Goal: Information Seeking & Learning: Check status

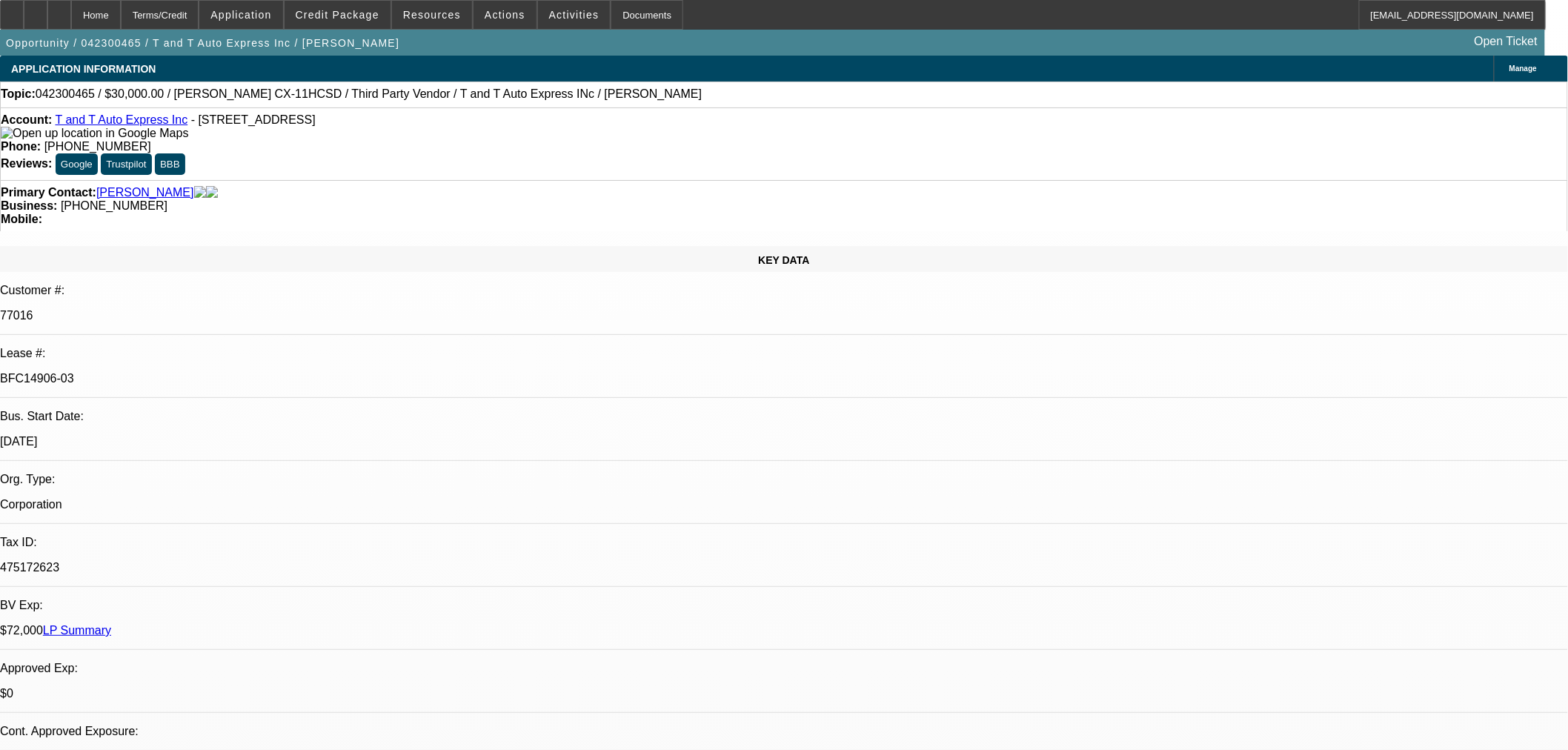
select select "0"
select select "2"
select select "0"
select select "6"
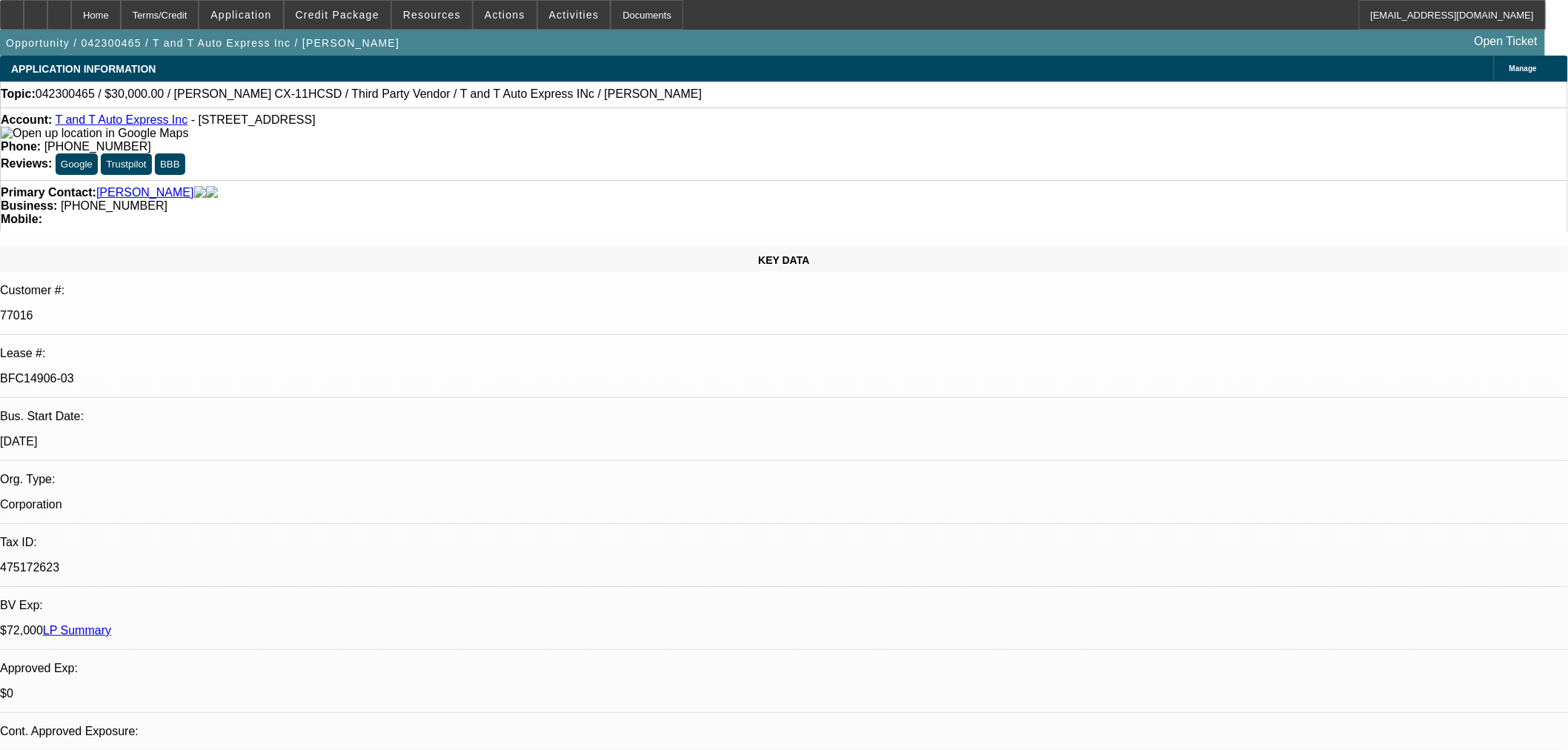
select select "0"
select select "2"
select select "0"
select select "6"
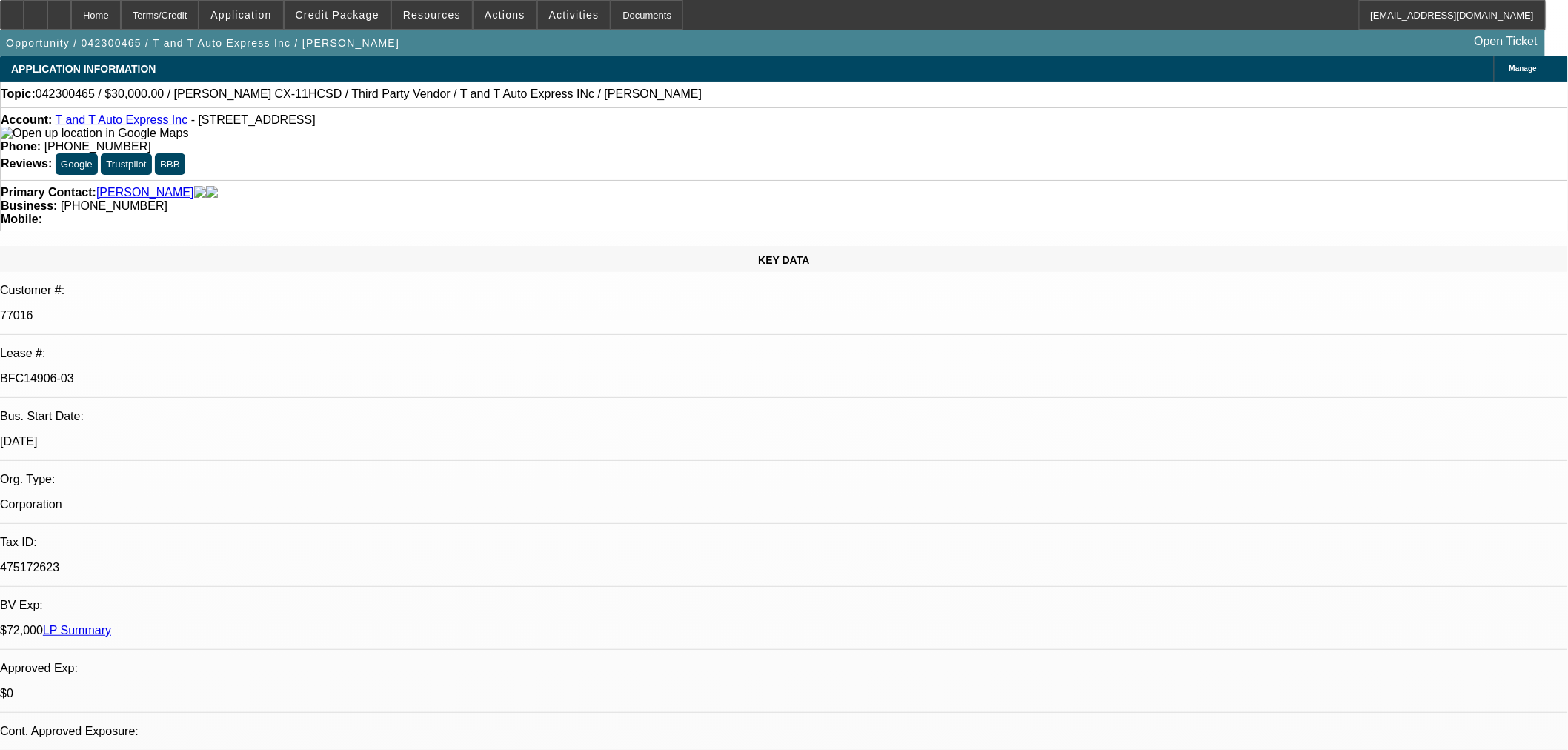
select select "0"
select select "2"
select select "0"
select select "6"
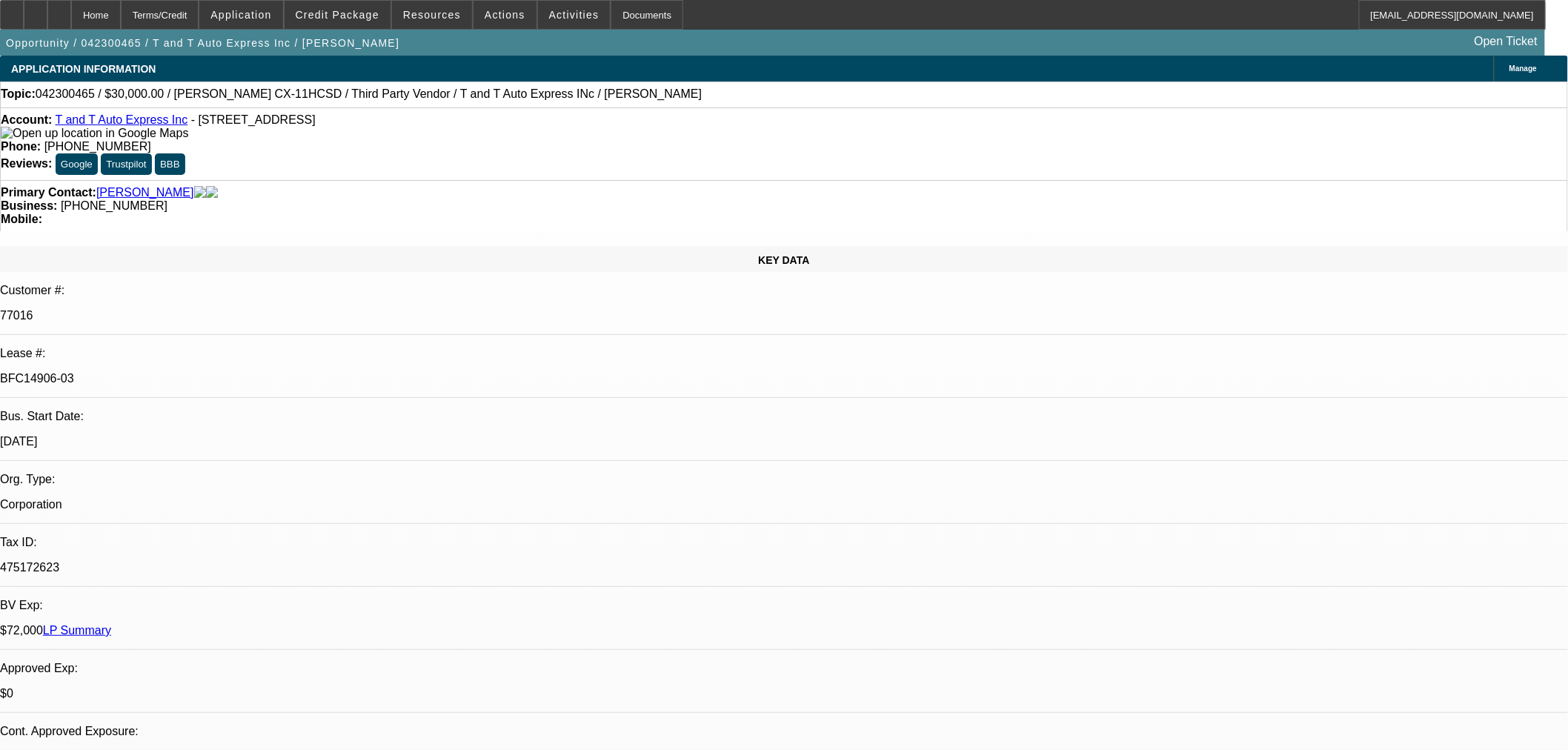
select select "0.1"
select select "2"
select select "0"
select select "6"
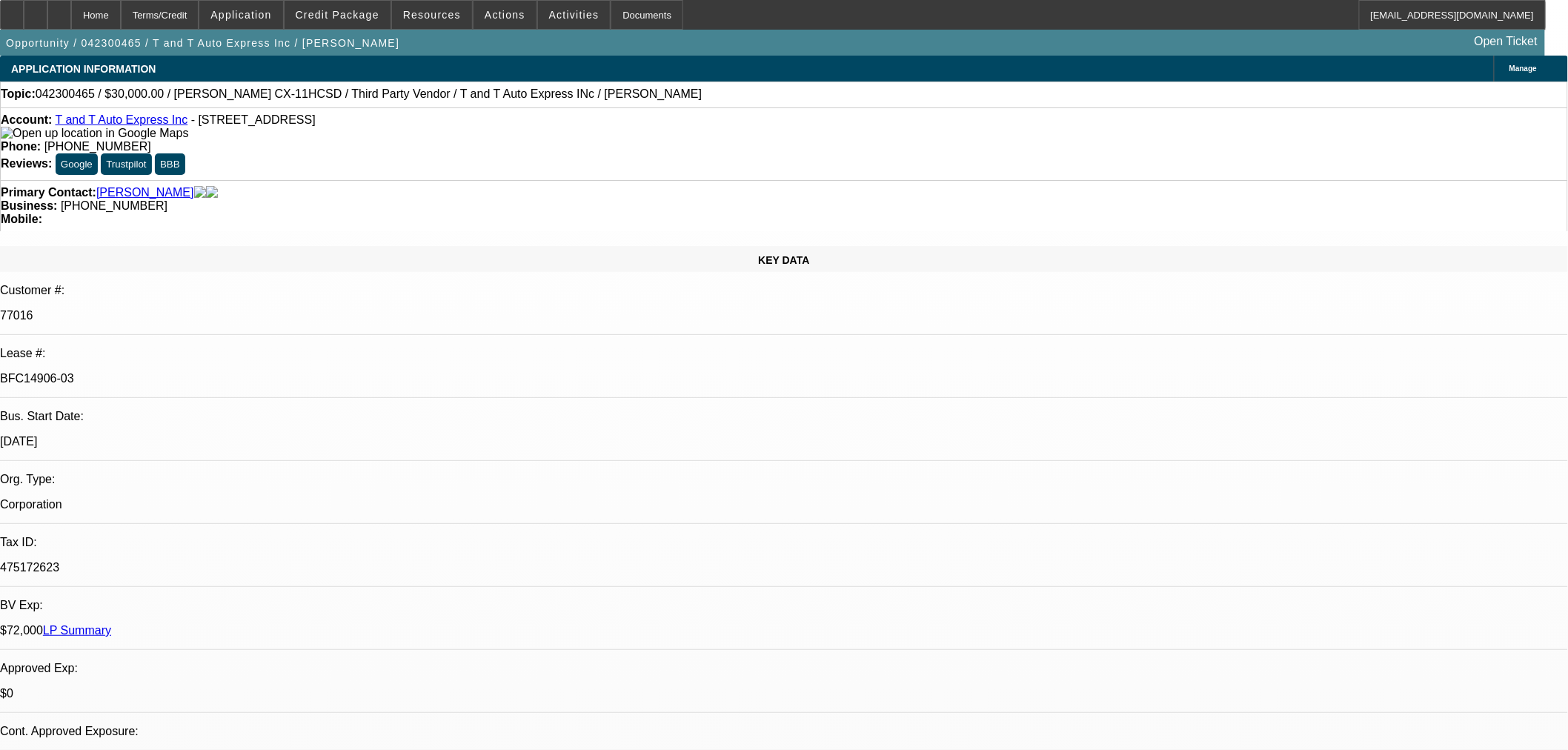
drag, startPoint x: 269, startPoint y: 249, endPoint x: 194, endPoint y: 254, distance: 75.2
click at [194, 372] on p "BFC14906-03" at bounding box center [784, 378] width 1568 height 13
copy p "BFC14906-03"
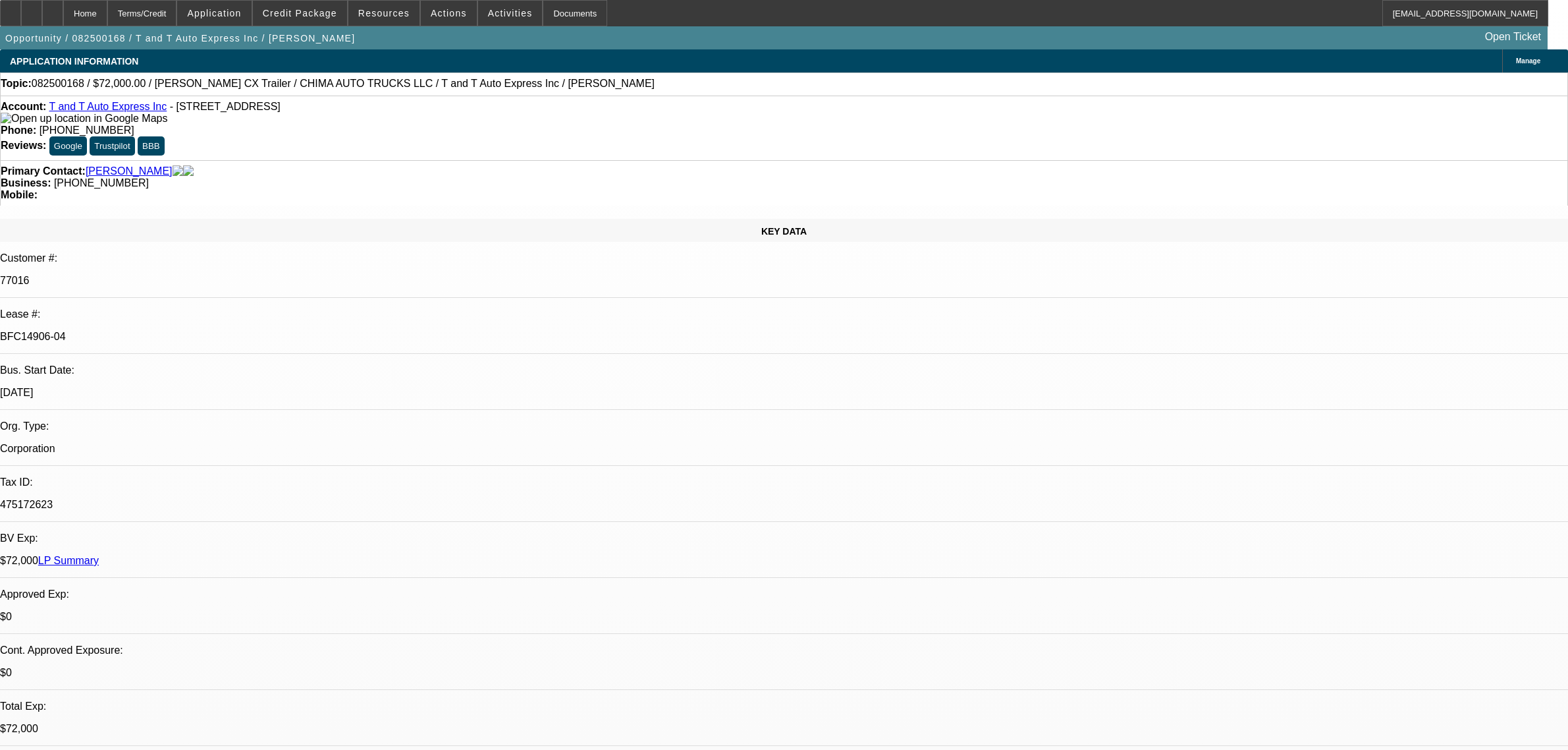
select select "0"
select select "2"
select select "0.1"
select select "4"
select select "0"
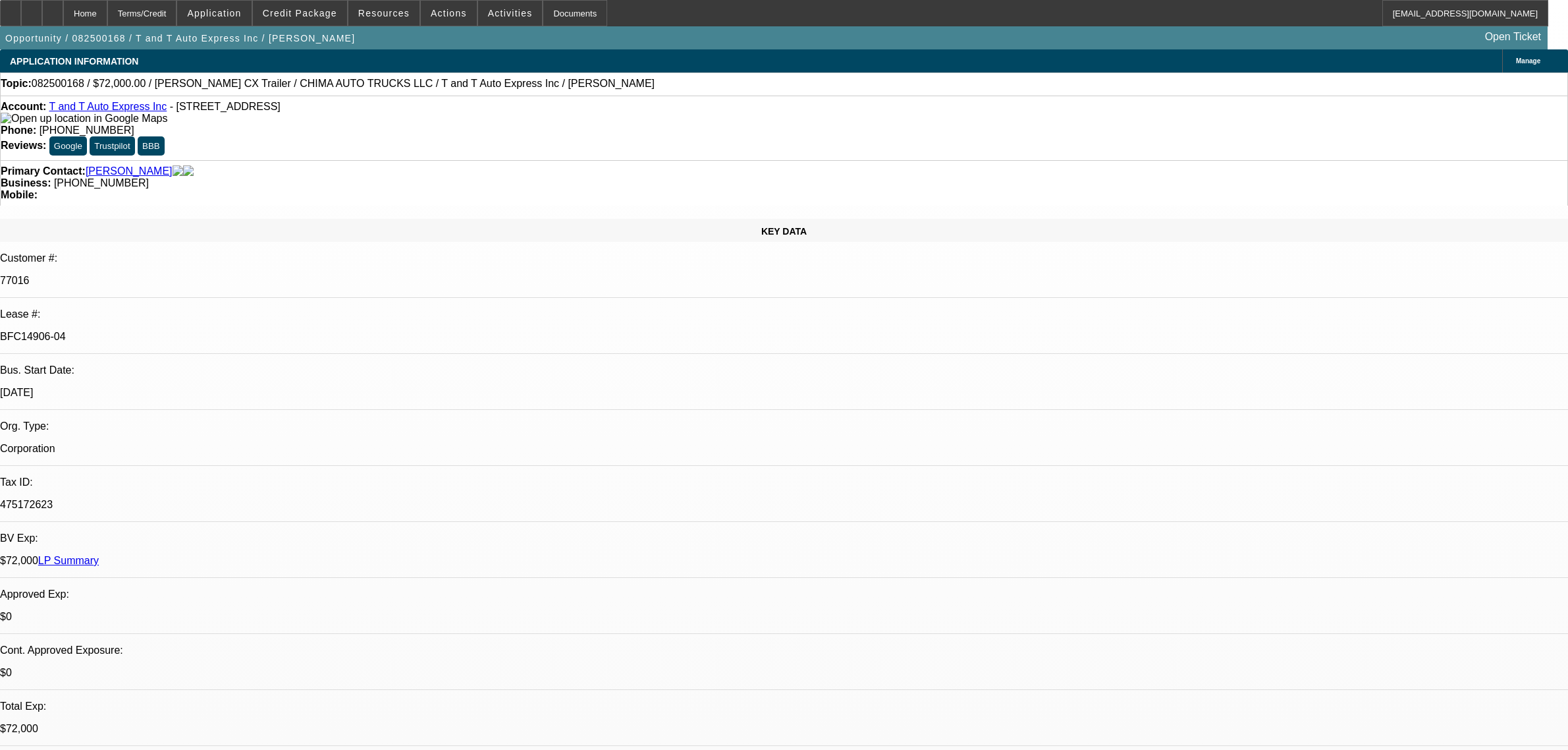
select select "2"
select select "0.1"
select select "4"
select select "0"
select select "2"
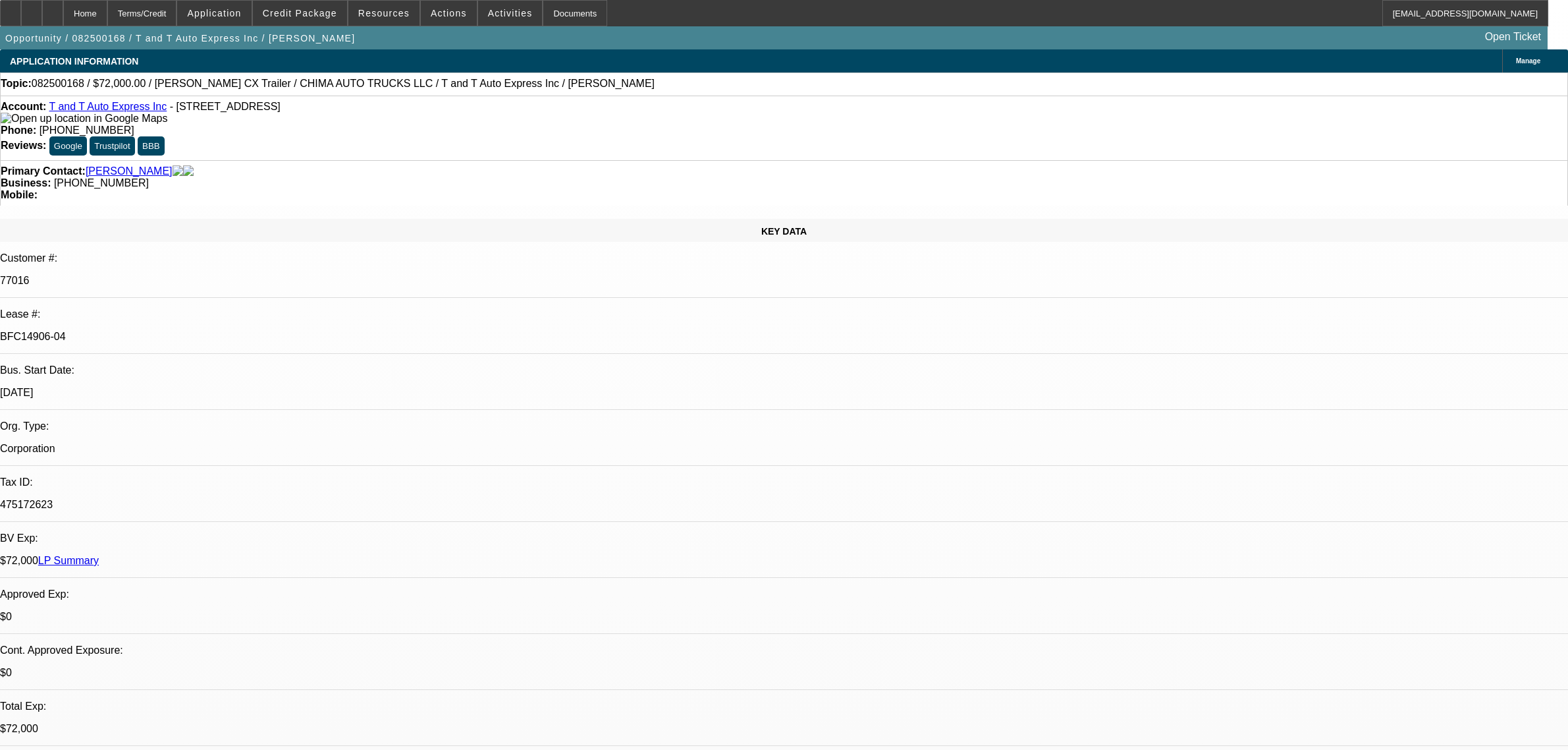
select select "0.1"
select select "4"
select select "0.15"
select select "2"
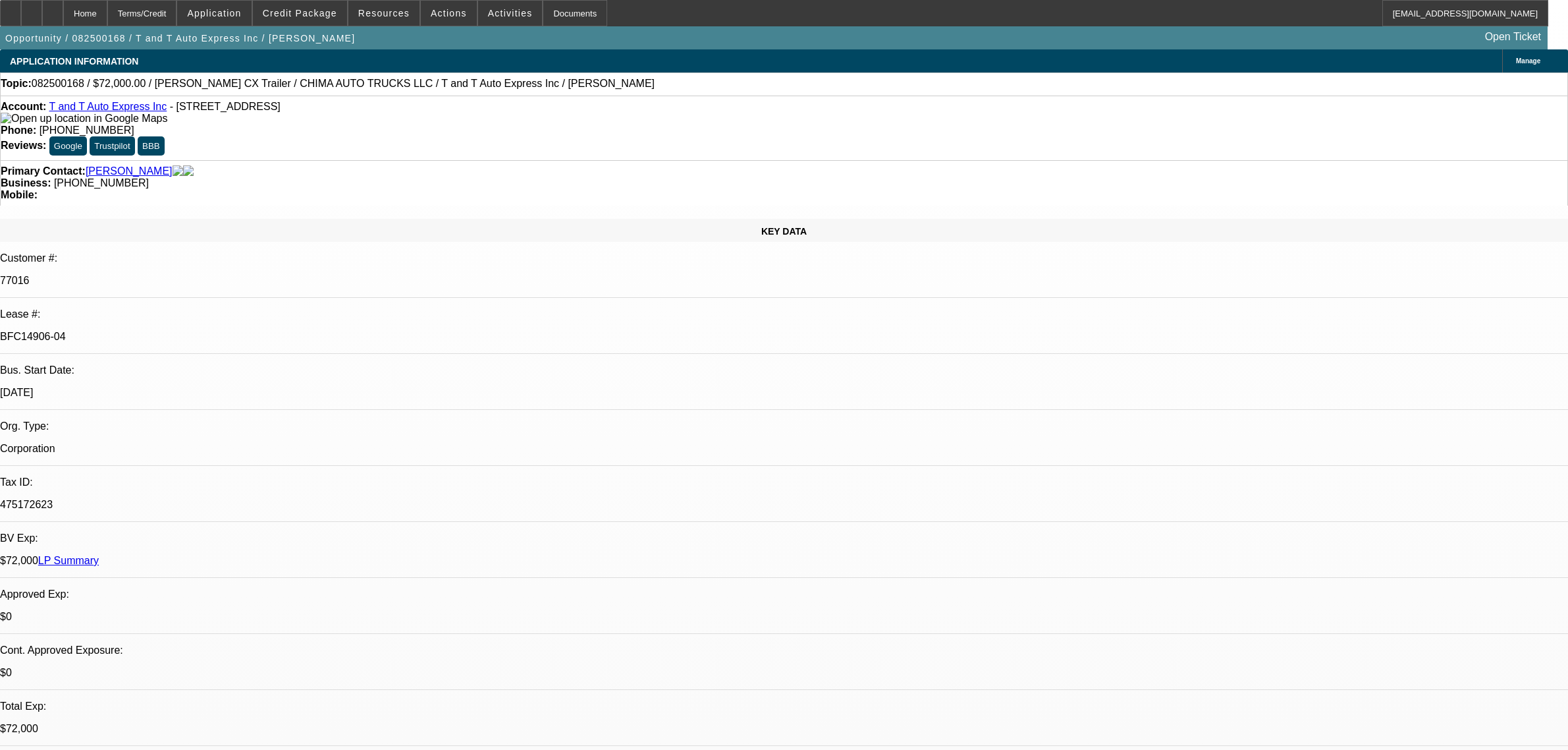
select select "0"
select select "6"
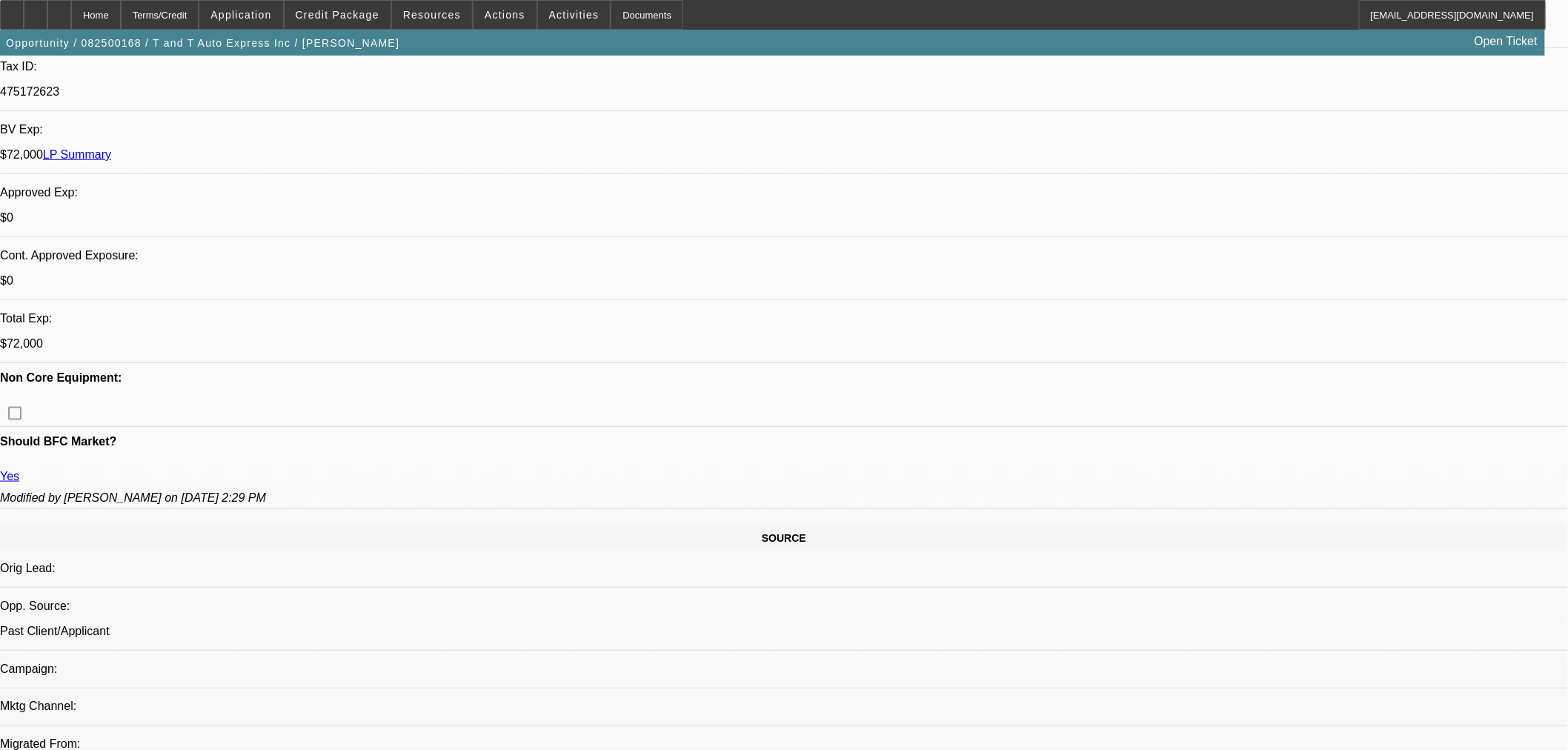
scroll to position [576, 0]
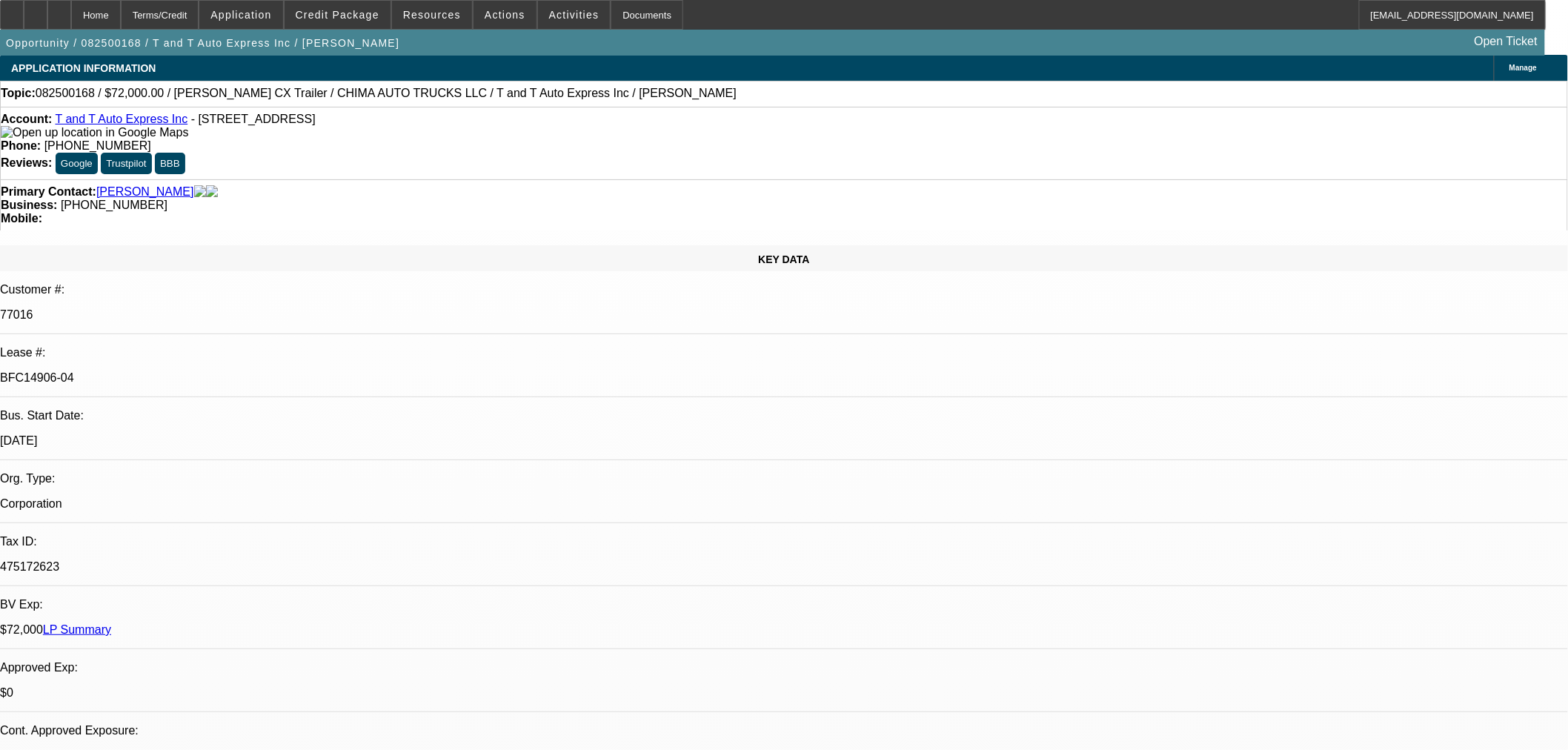
scroll to position [0, 0]
drag, startPoint x: 542, startPoint y: 98, endPoint x: 495, endPoint y: 106, distance: 47.7
click at [495, 106] on div "Topic: 082500168 / $72,000.00 / Cottrell CX Trailer / CHIMA AUTO TRUCKS LLC / T…" at bounding box center [784, 94] width 1568 height 26
copy span "[PERSON_NAME]"
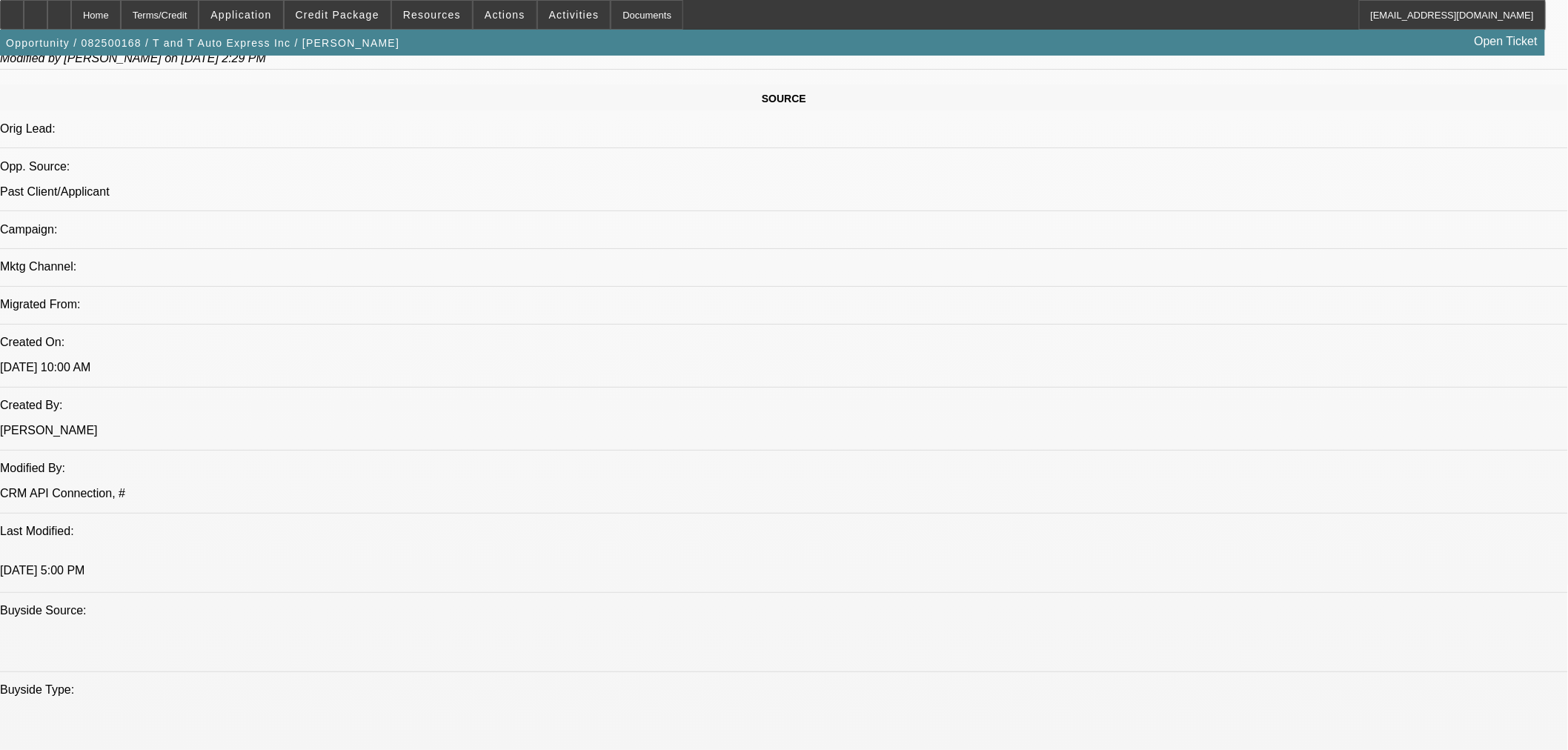
scroll to position [1235, 0]
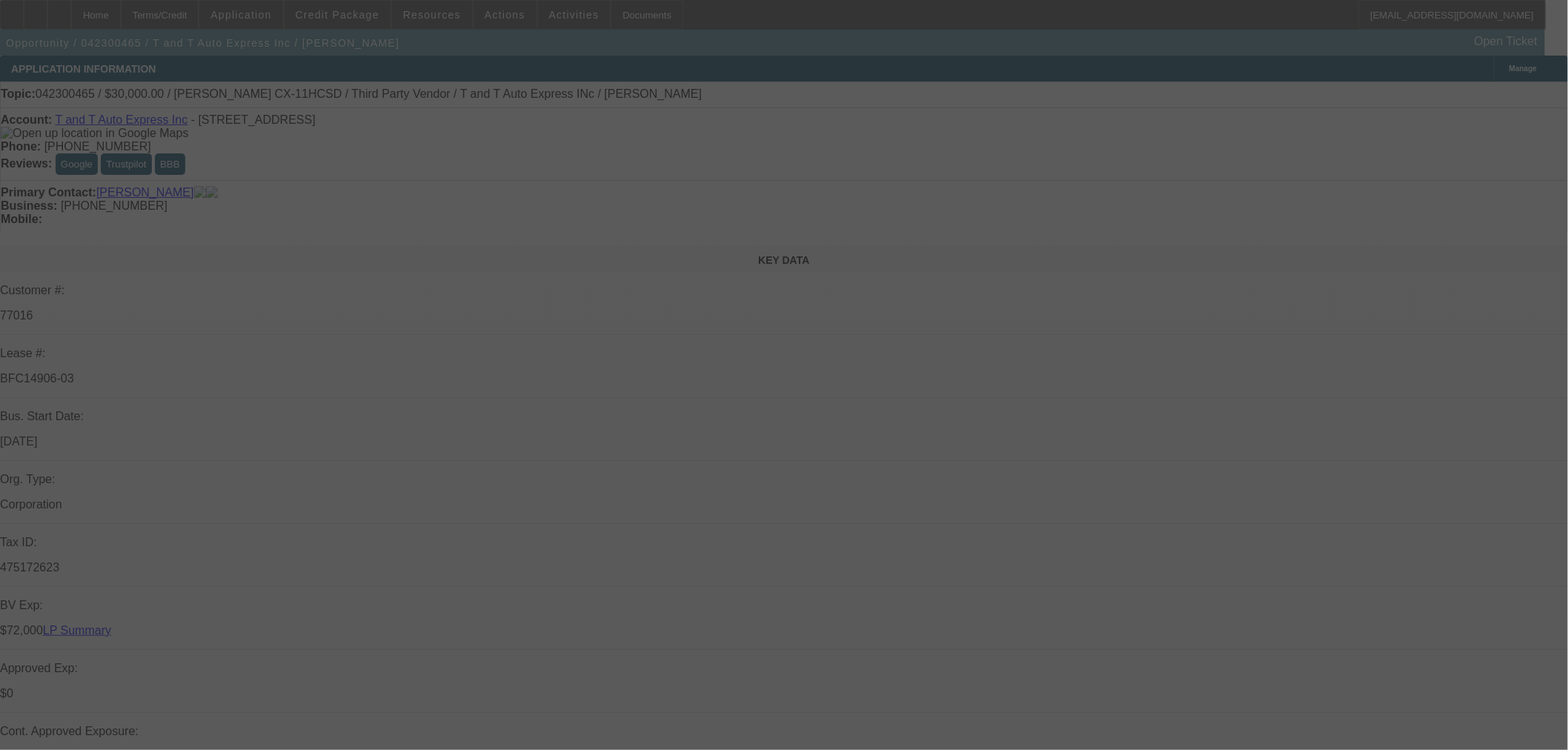
select select "0"
select select "2"
select select "0"
select select "6"
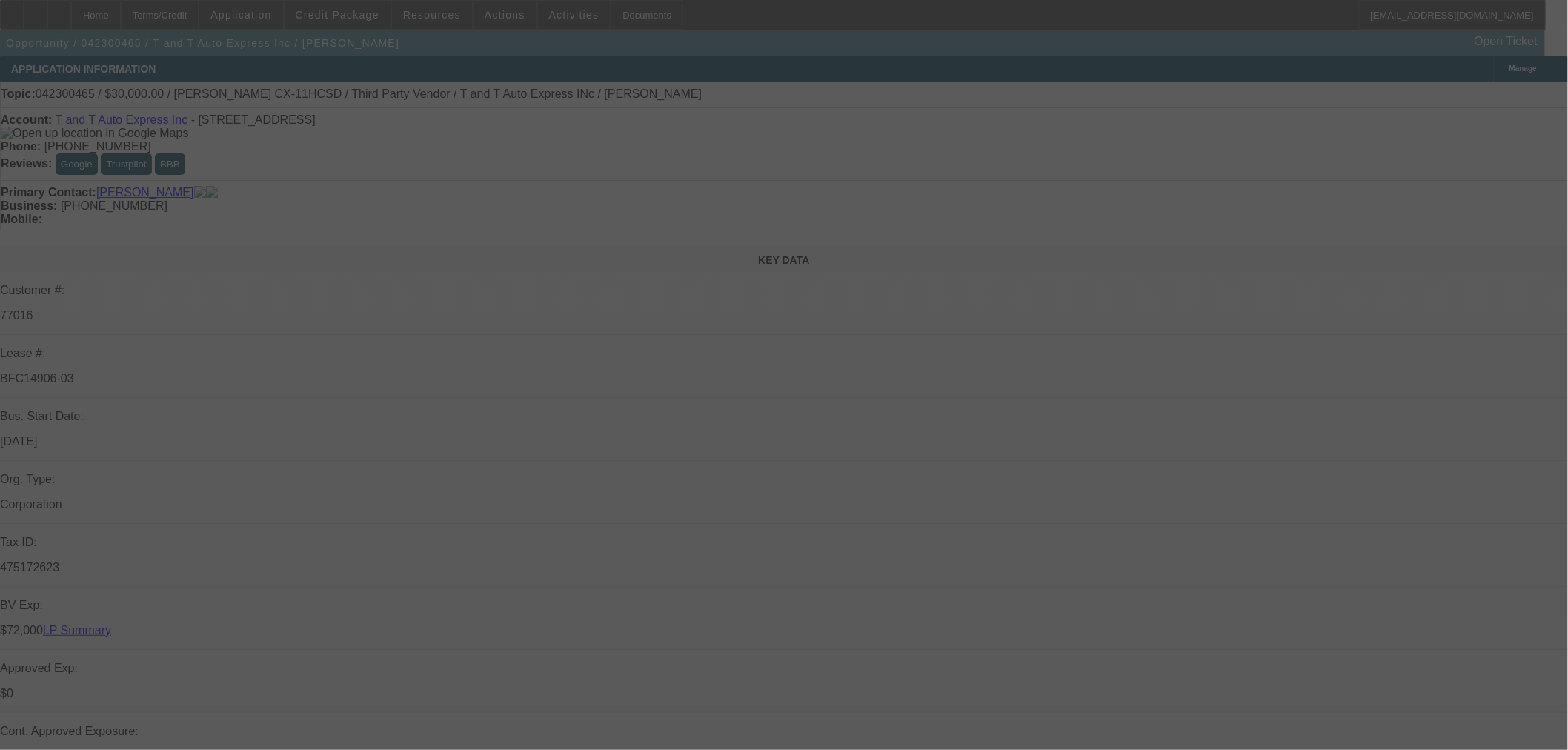
select select "0"
select select "2"
select select "0"
select select "6"
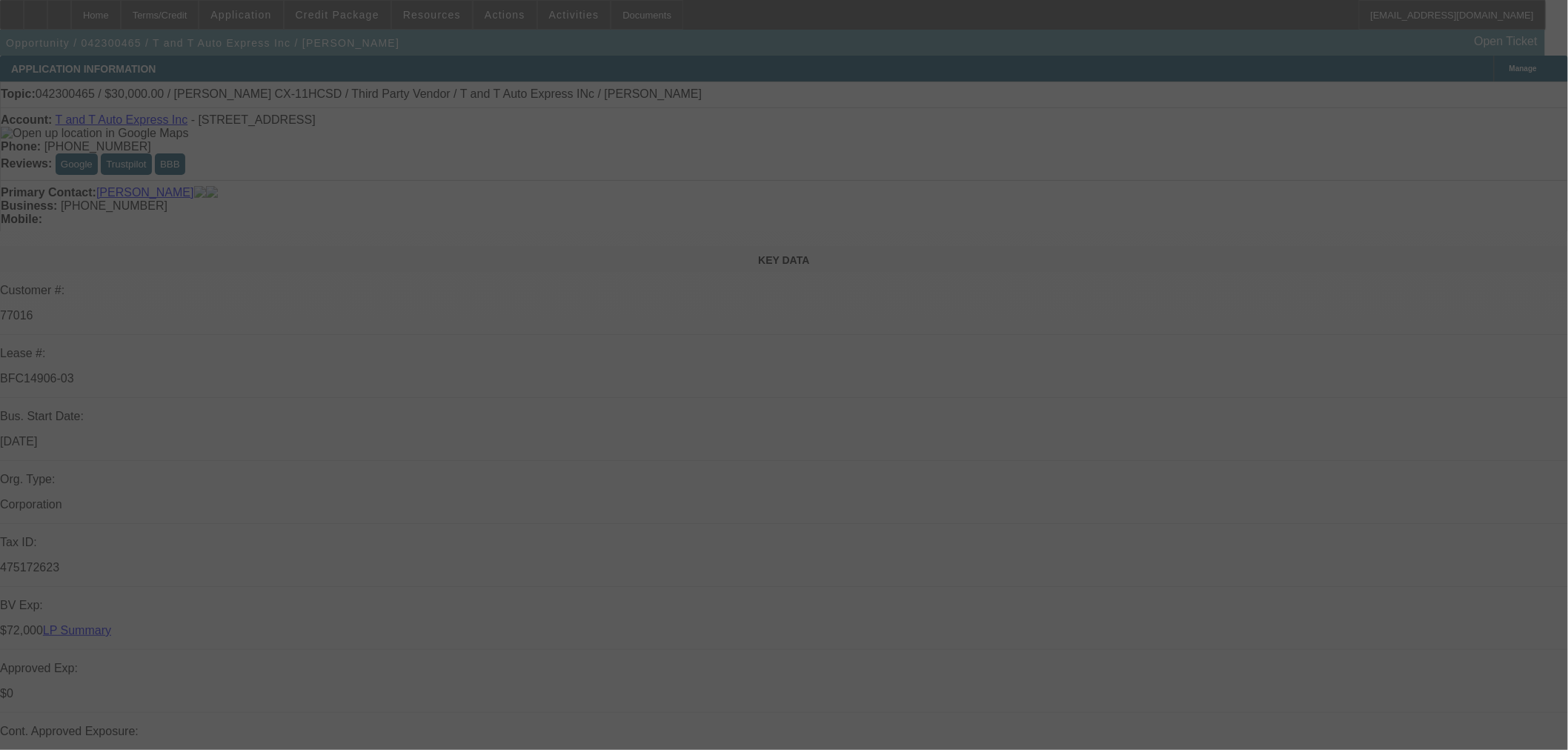
select select "0"
select select "2"
select select "0"
select select "6"
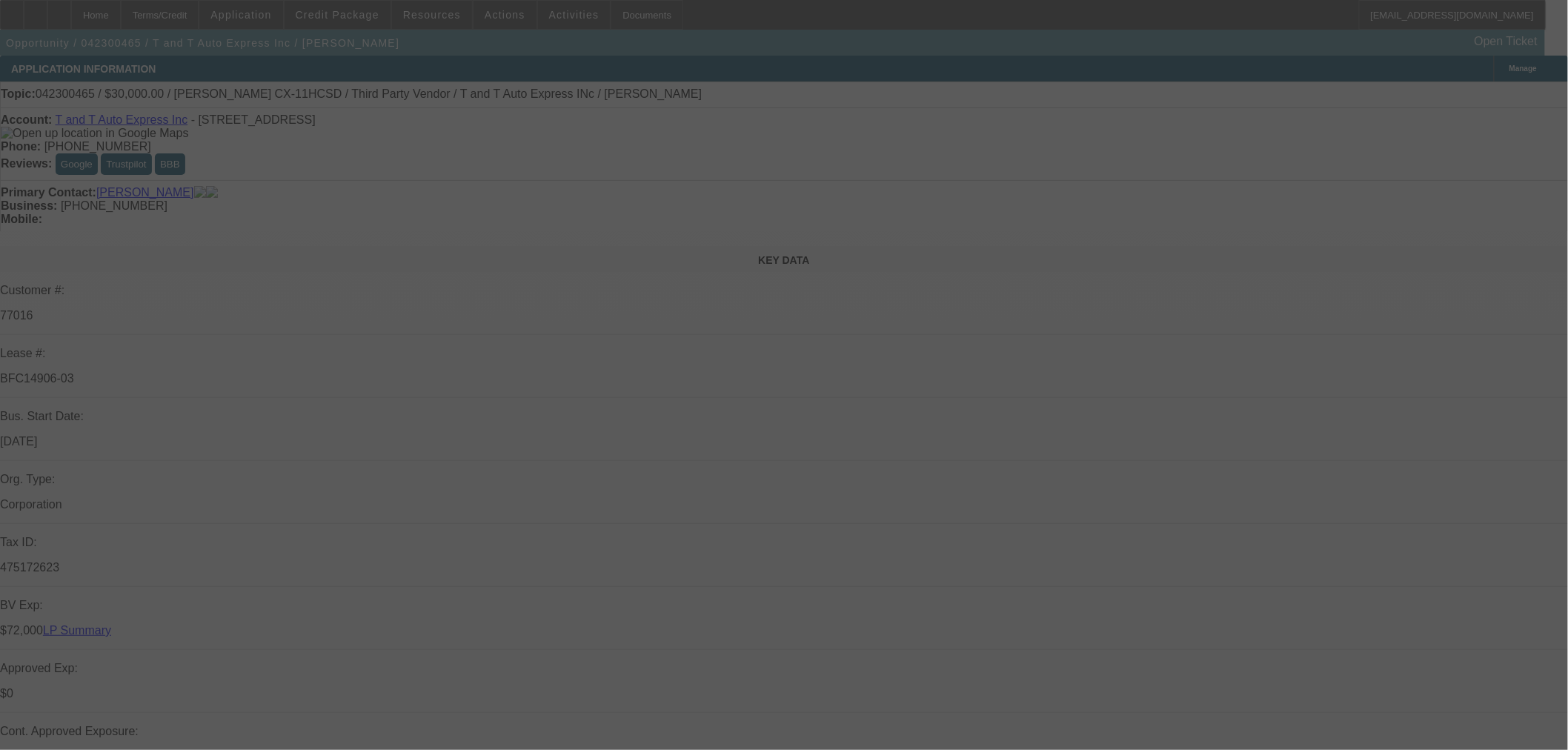
select select "0.1"
select select "2"
select select "0"
select select "6"
